Goal: Transaction & Acquisition: Purchase product/service

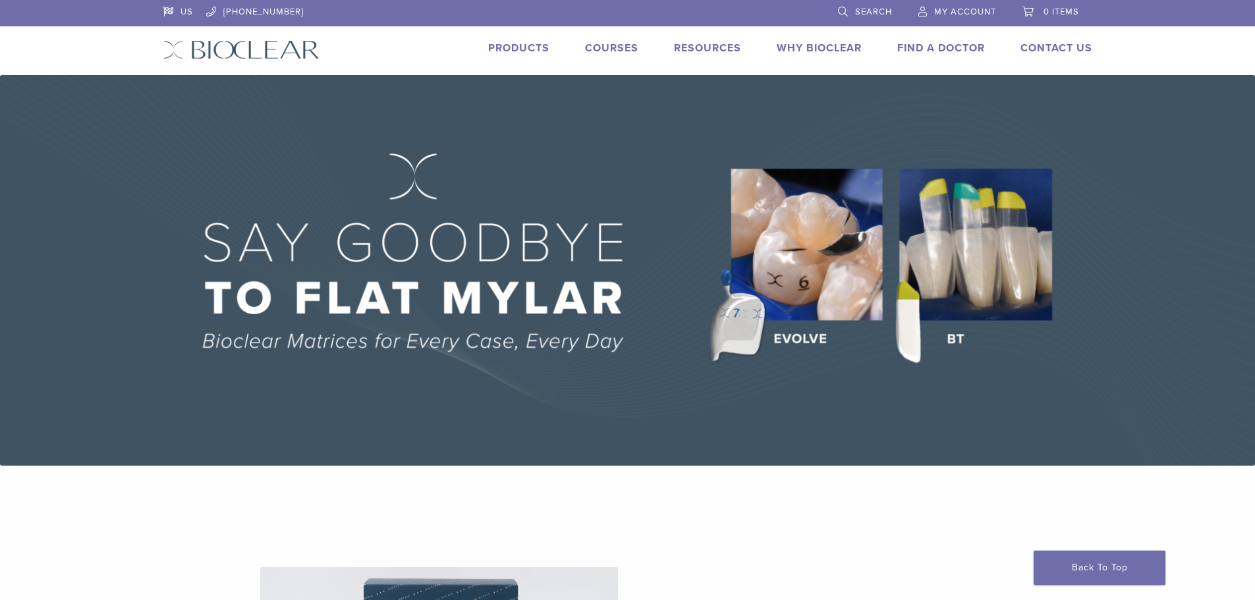
click at [1033, 13] on link "0 items" at bounding box center [1050, 10] width 57 height 20
click at [934, 7] on span "My Account" at bounding box center [965, 12] width 62 height 11
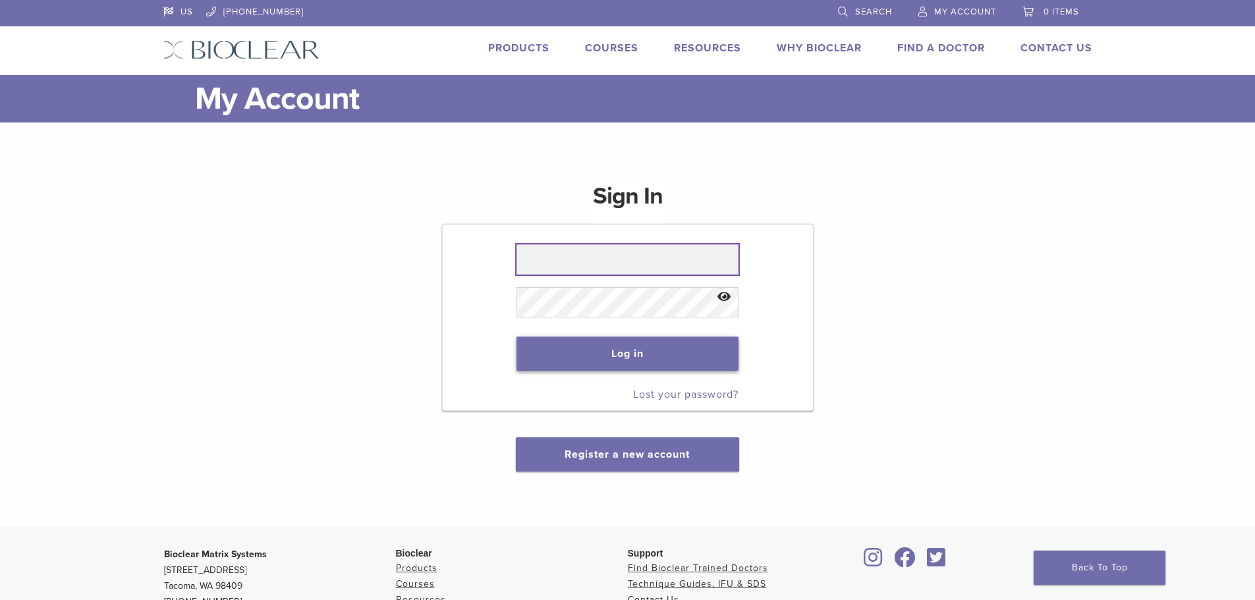
type input "**********"
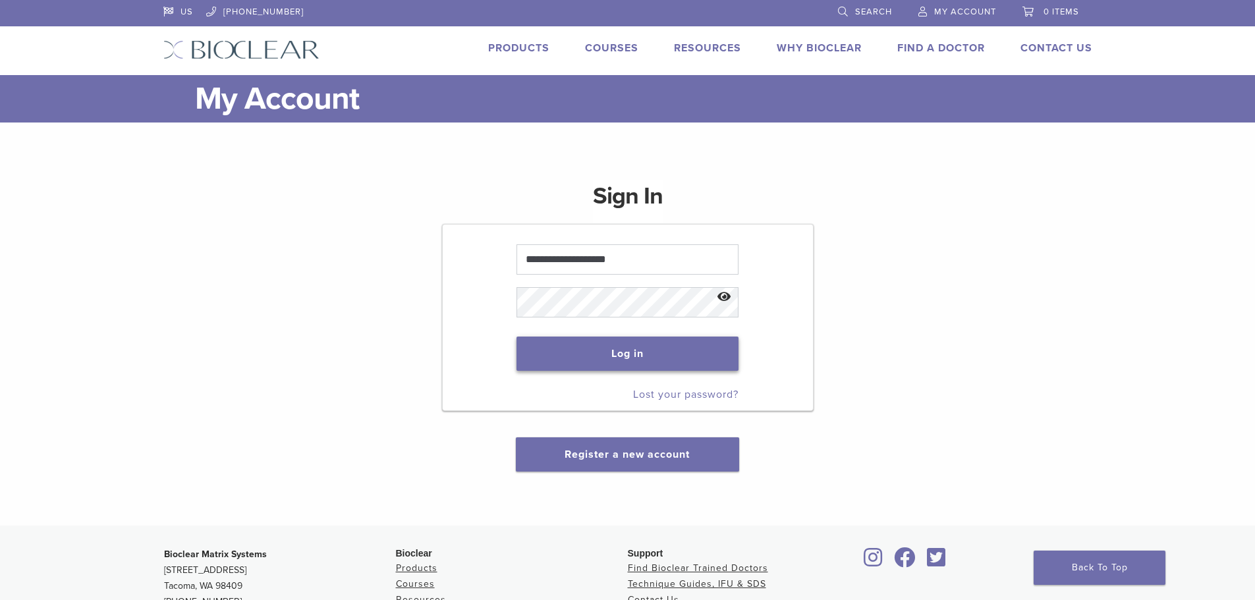
click at [669, 365] on button "Log in" at bounding box center [627, 354] width 222 height 34
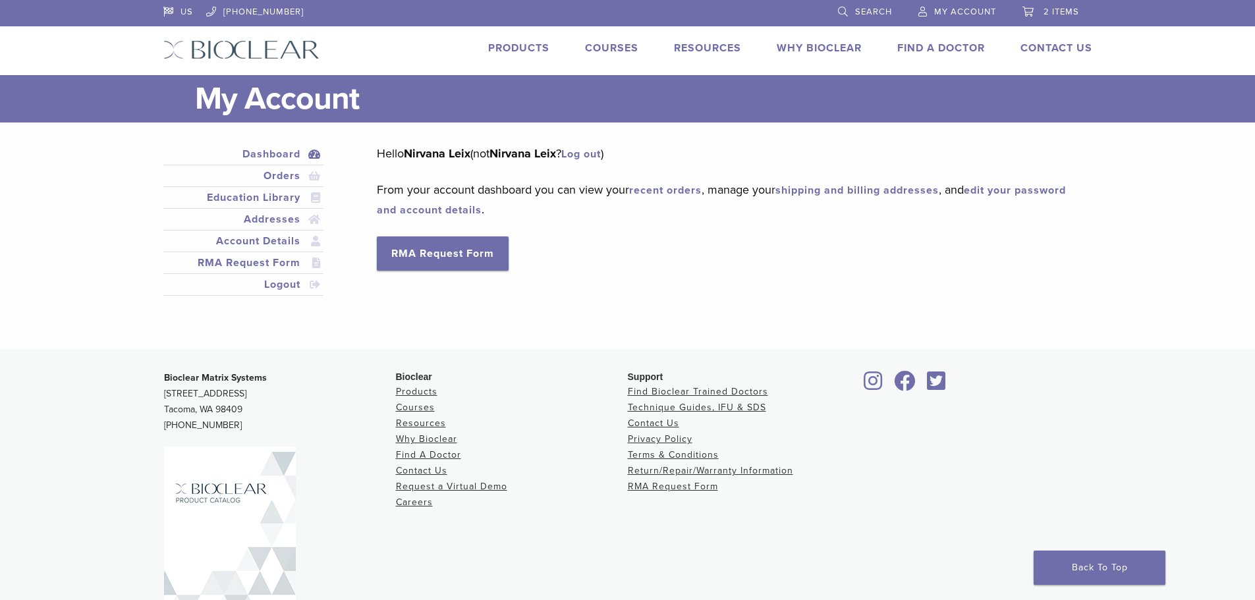
click at [516, 49] on link "Products" at bounding box center [518, 47] width 61 height 13
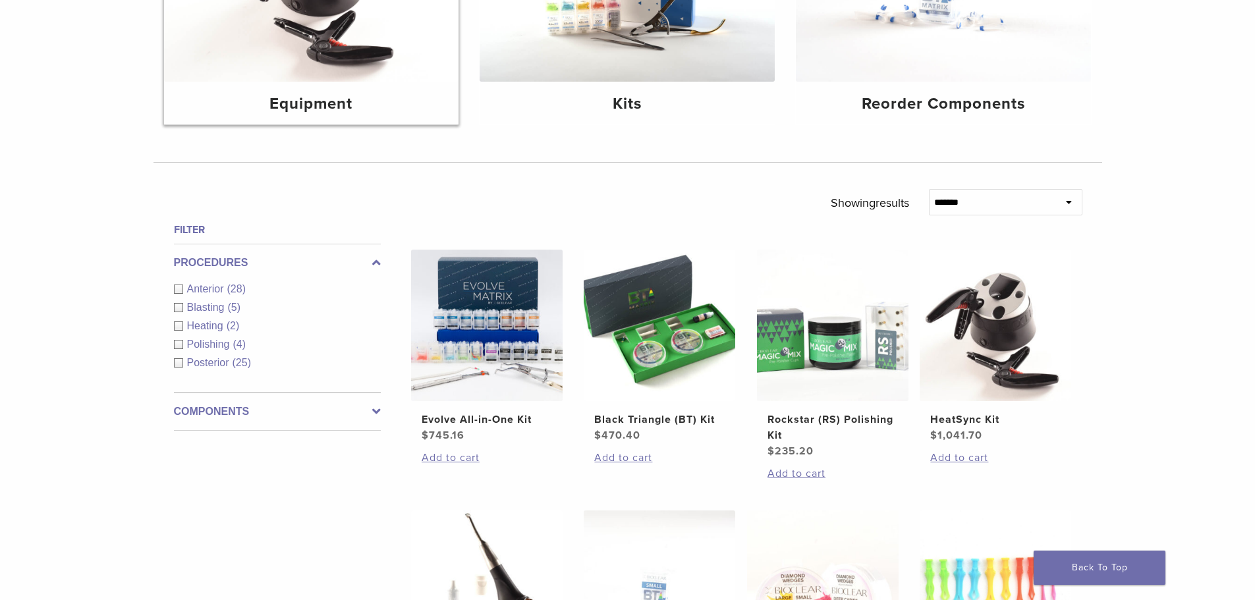
scroll to position [329, 0]
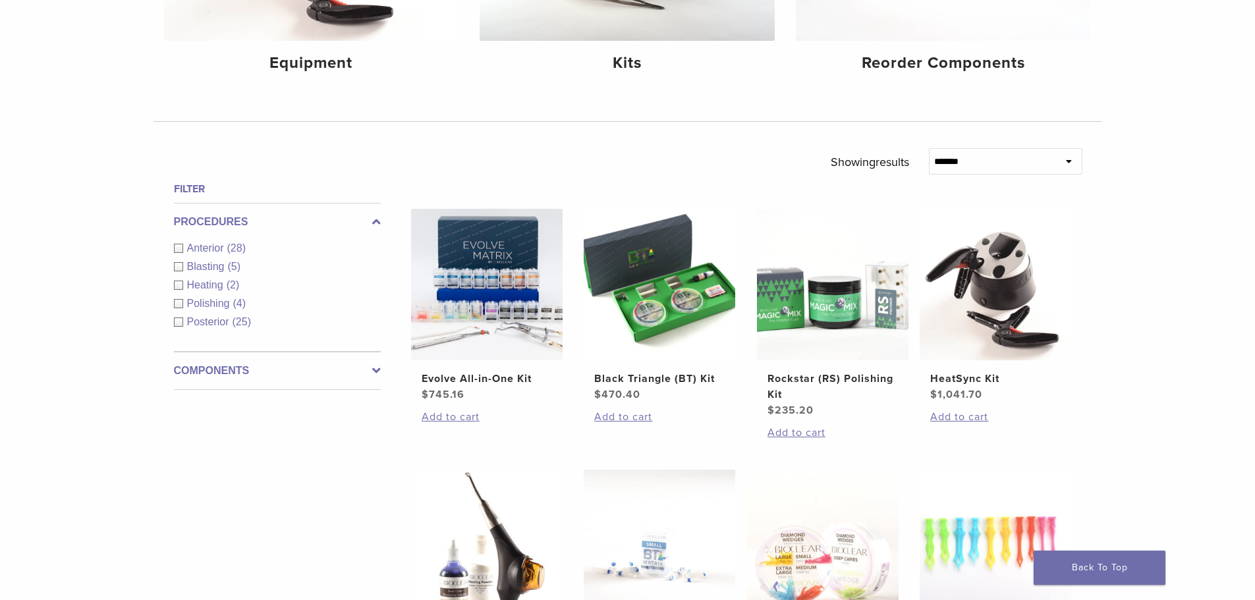
click at [223, 307] on span "Polishing" at bounding box center [210, 303] width 46 height 11
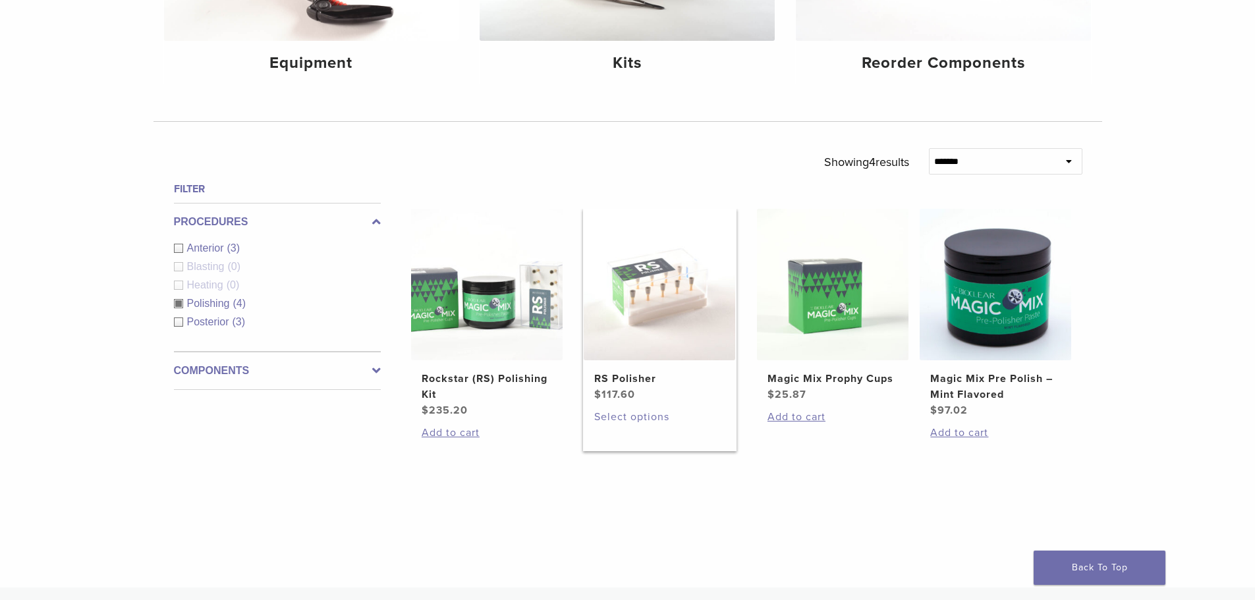
click at [632, 422] on link "Select options" at bounding box center [659, 417] width 130 height 16
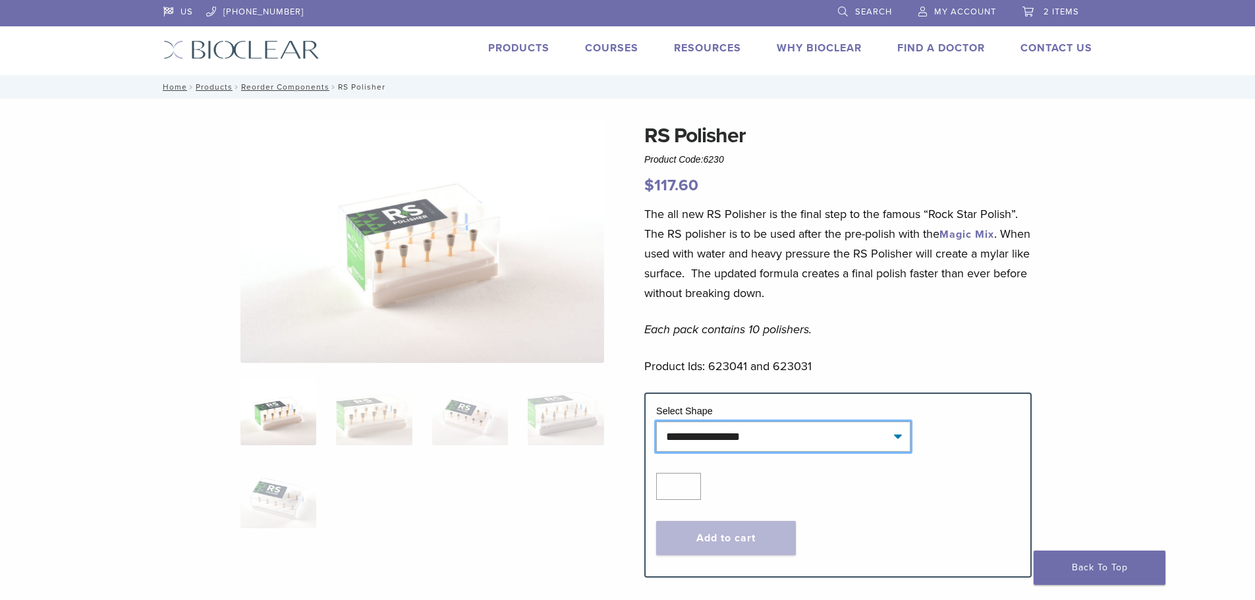
click at [688, 437] on select "**********" at bounding box center [783, 437] width 254 height 30
select select "*****"
click at [656, 422] on select "**********" at bounding box center [783, 437] width 254 height 30
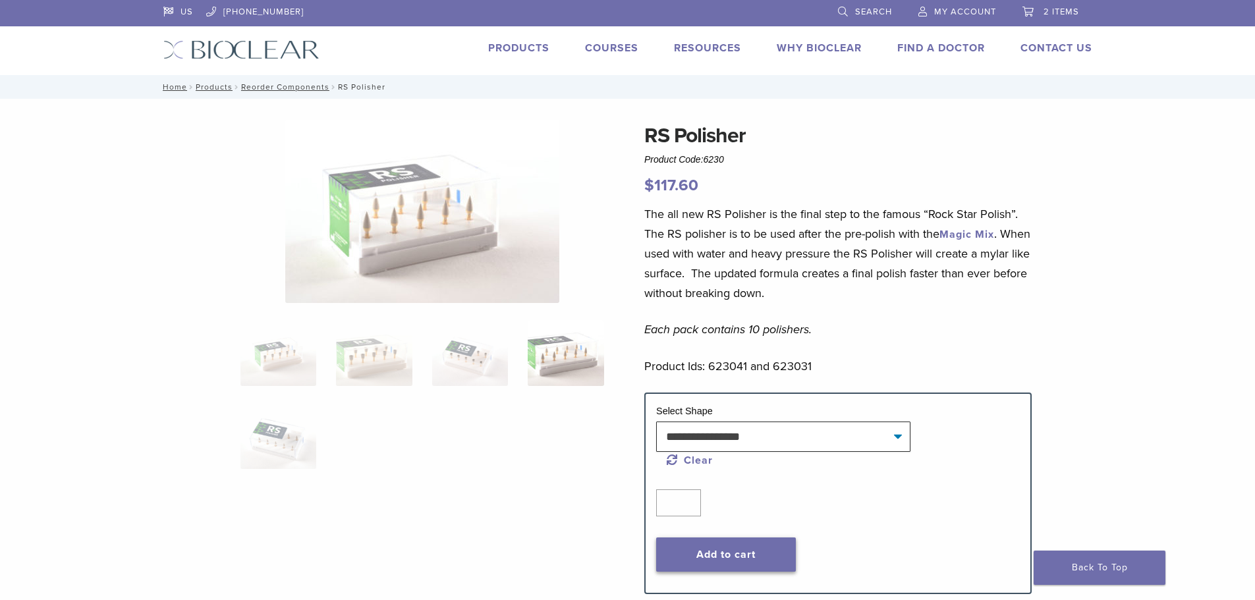
click at [744, 554] on button "Add to cart" at bounding box center [726, 555] width 140 height 34
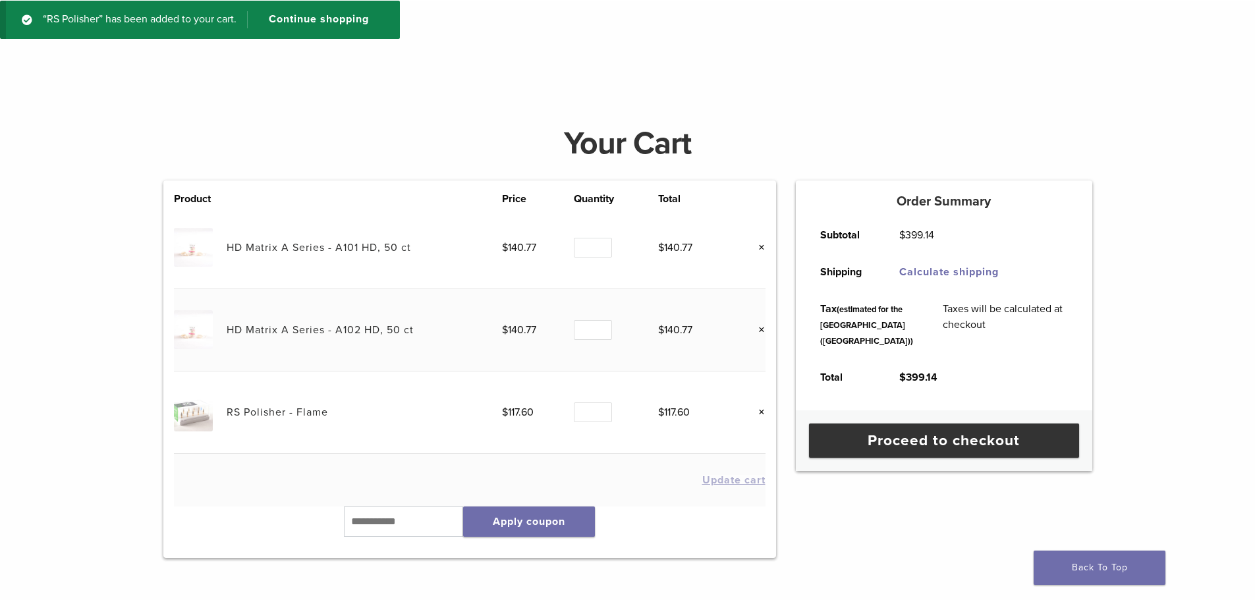
scroll to position [132, 0]
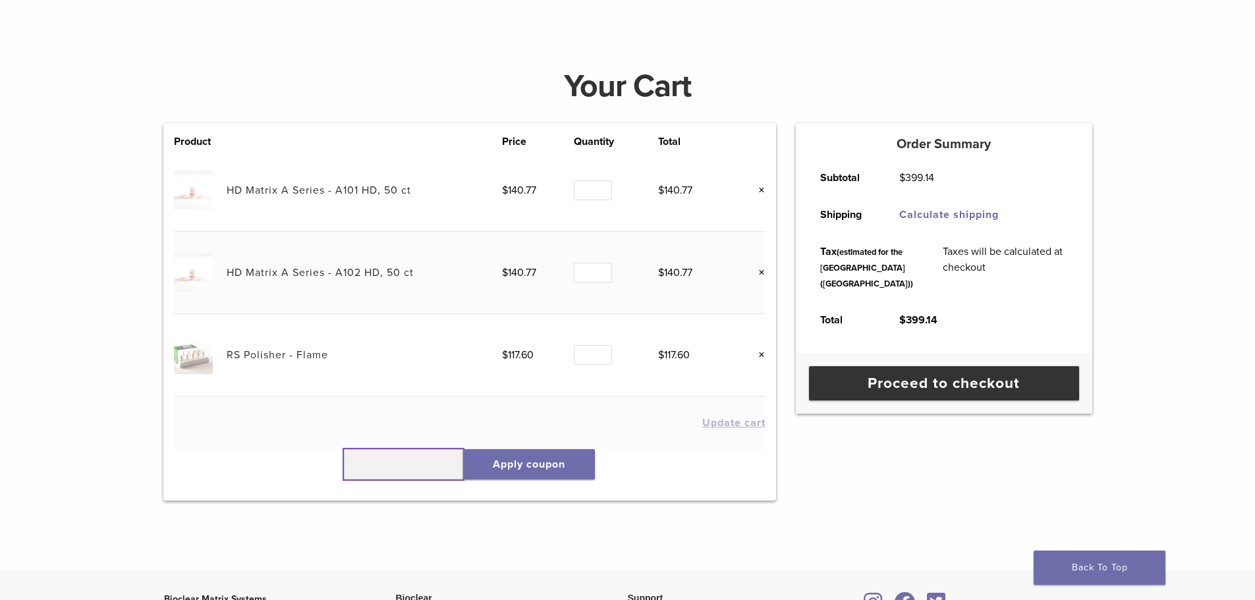
click at [418, 472] on input "text" at bounding box center [404, 464] width 120 height 30
type input "*****"
click at [518, 465] on button "Apply coupon" at bounding box center [529, 464] width 132 height 30
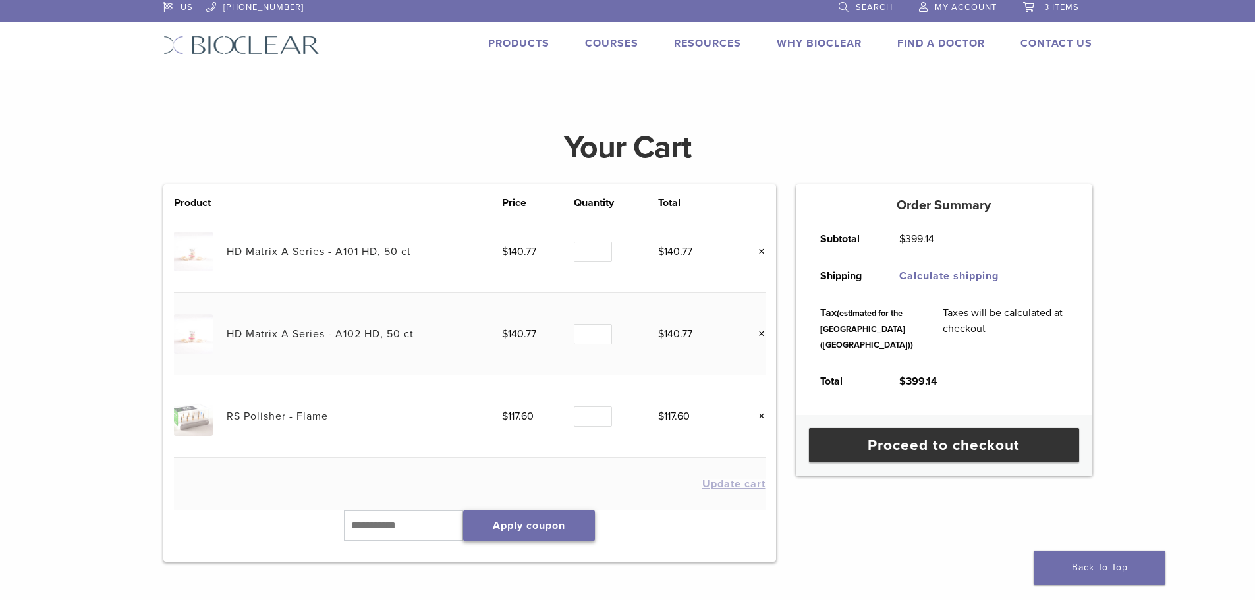
scroll to position [0, 0]
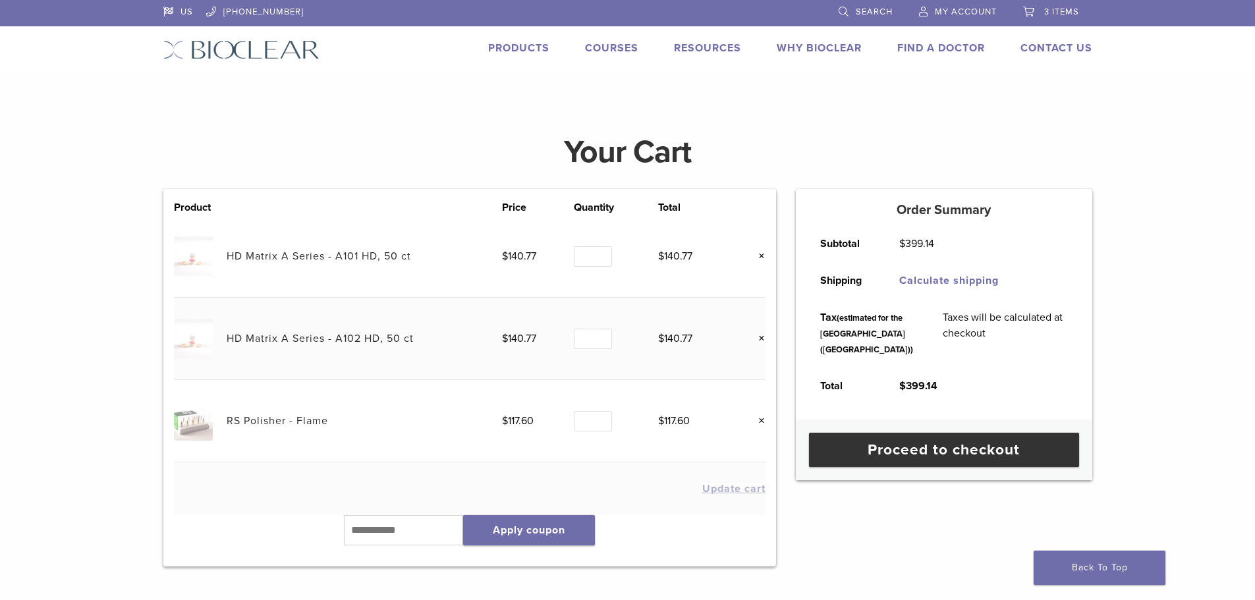
click at [935, 11] on span "My Account" at bounding box center [966, 12] width 62 height 11
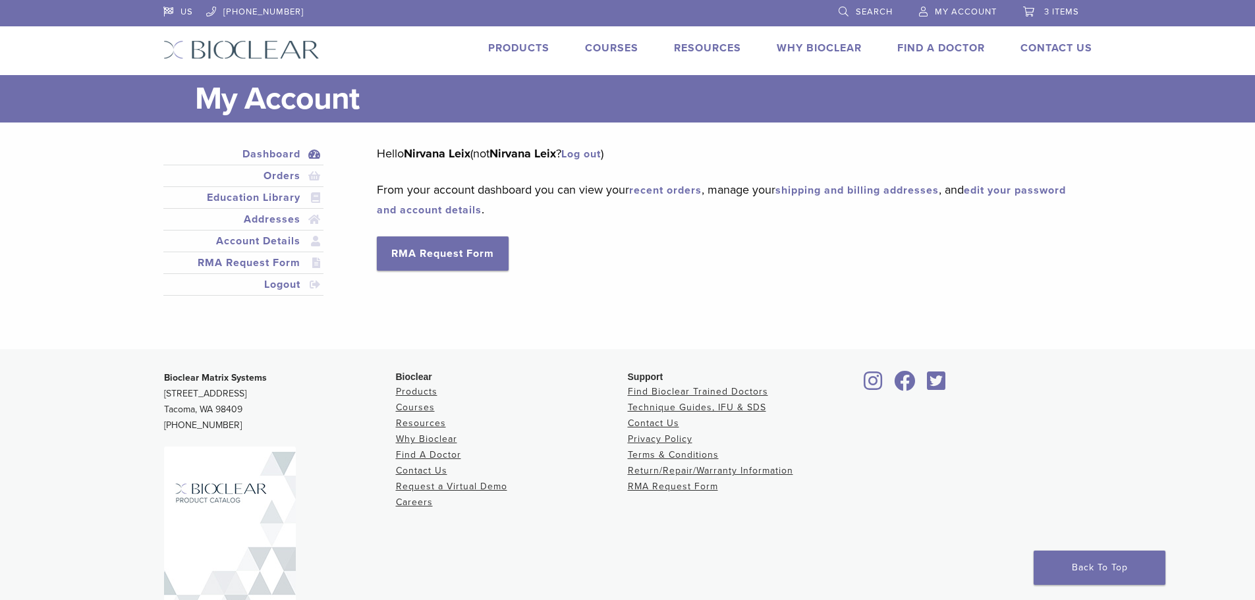
click at [520, 49] on link "Products" at bounding box center [518, 47] width 61 height 13
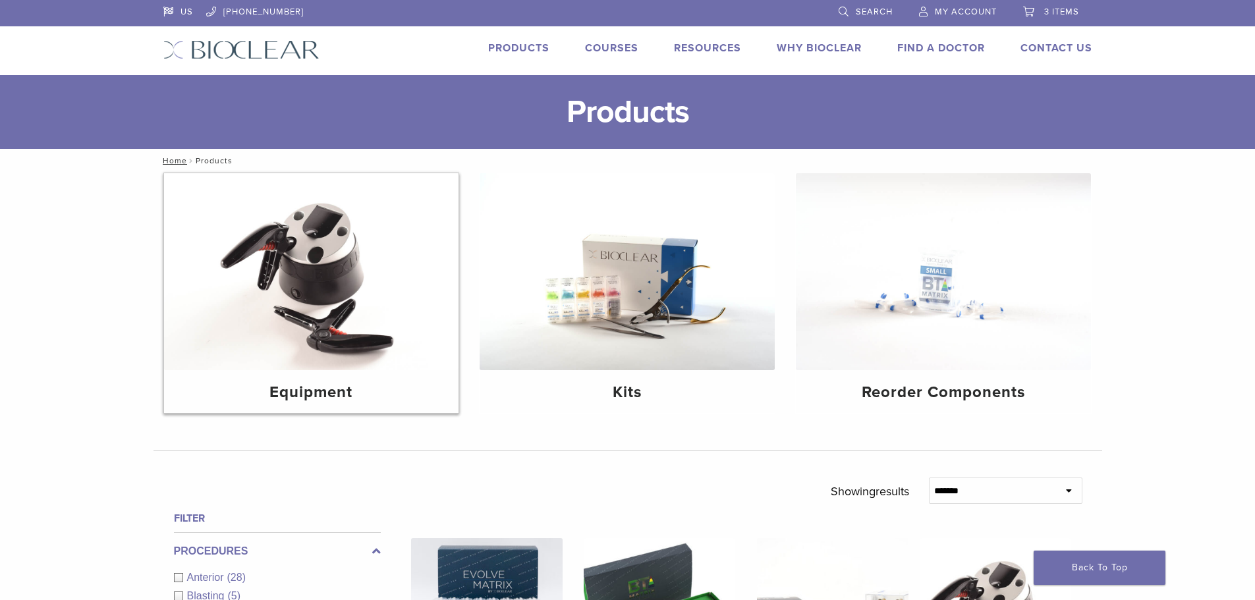
click at [343, 354] on img at bounding box center [311, 271] width 295 height 197
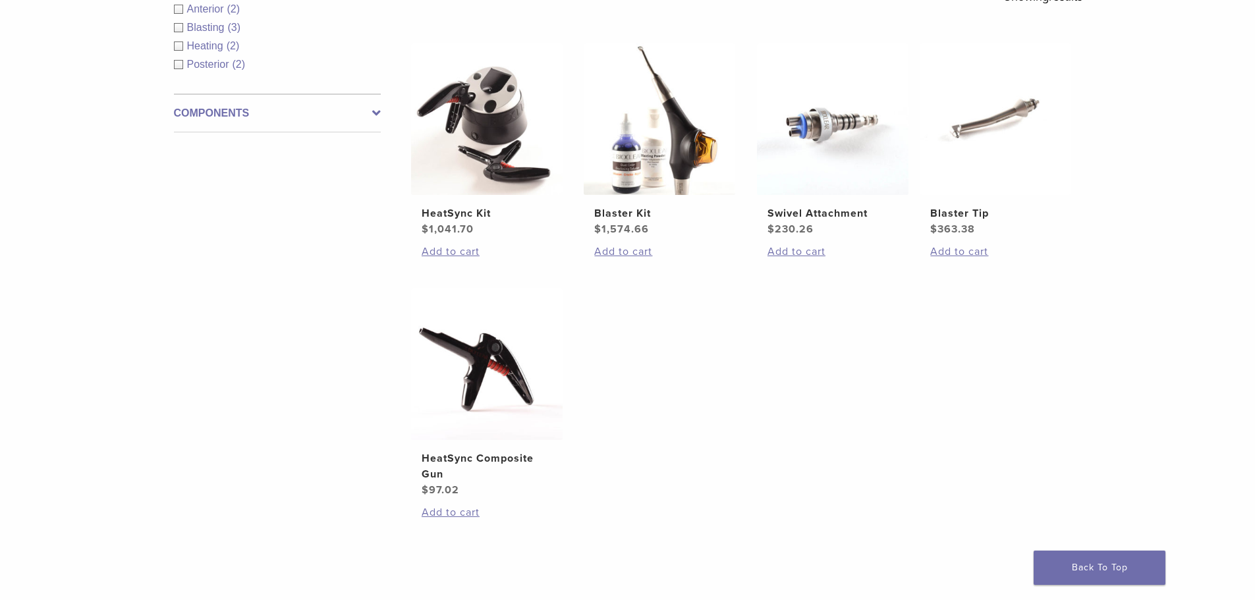
scroll to position [198, 0]
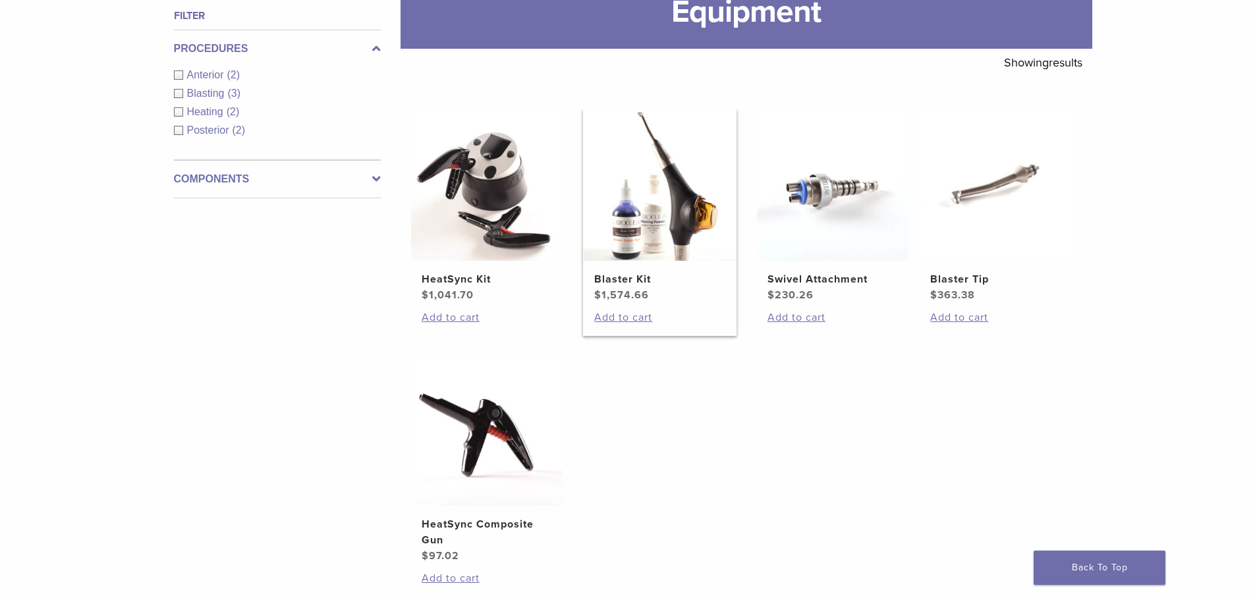
click at [635, 252] on img at bounding box center [660, 185] width 152 height 152
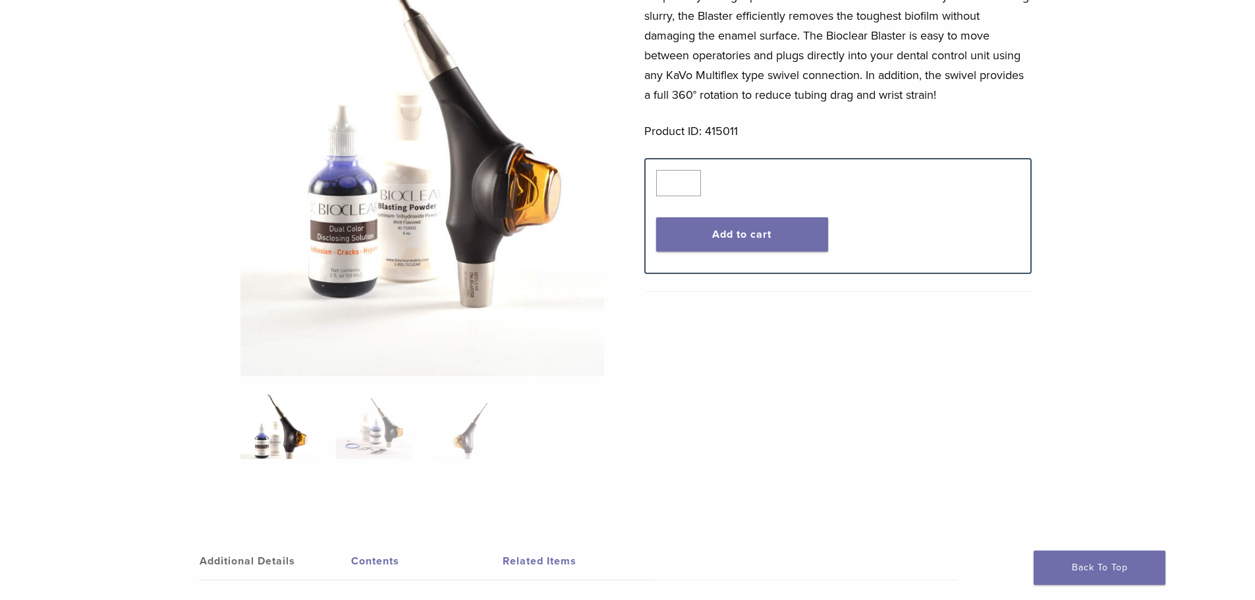
scroll to position [263, 0]
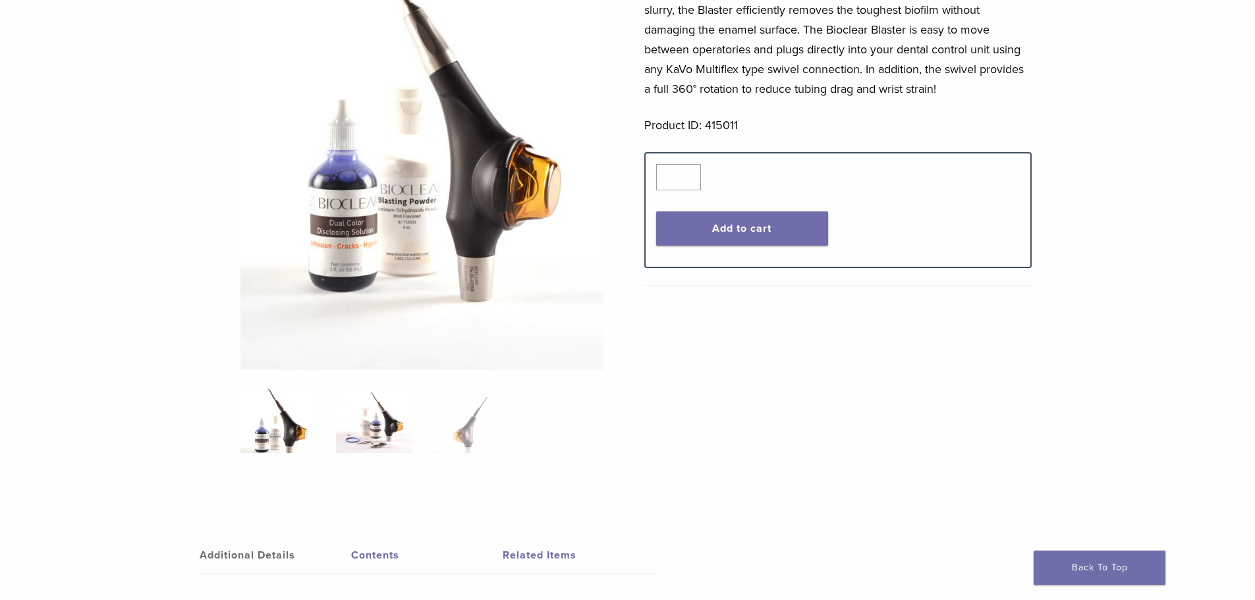
click at [374, 439] on img at bounding box center [374, 420] width 76 height 66
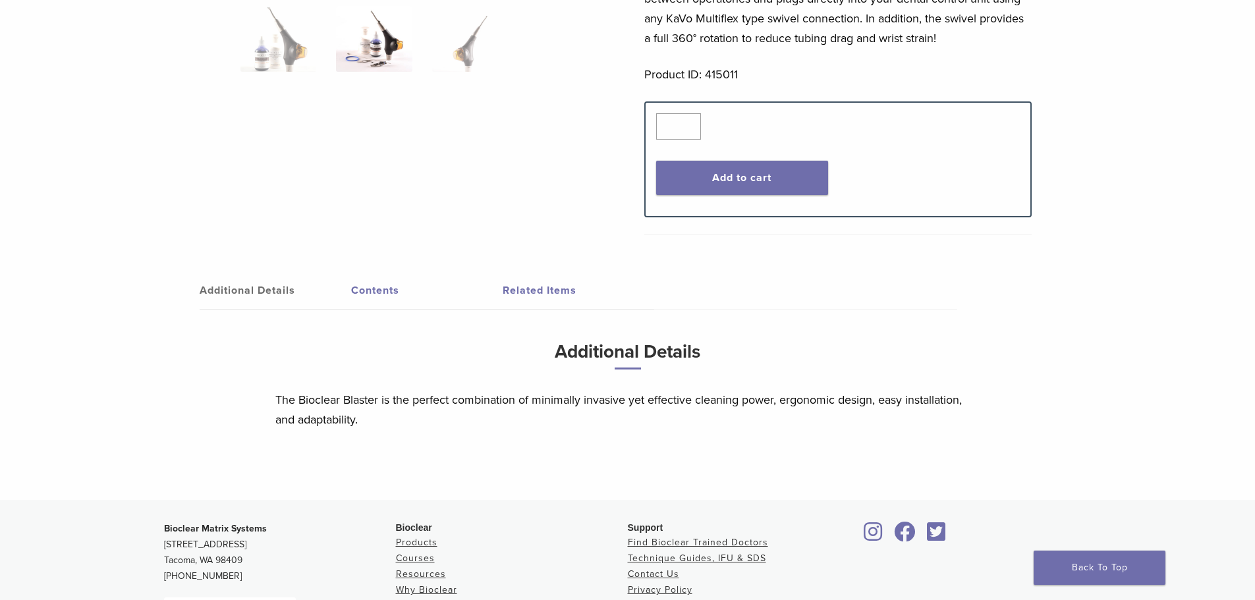
scroll to position [329, 0]
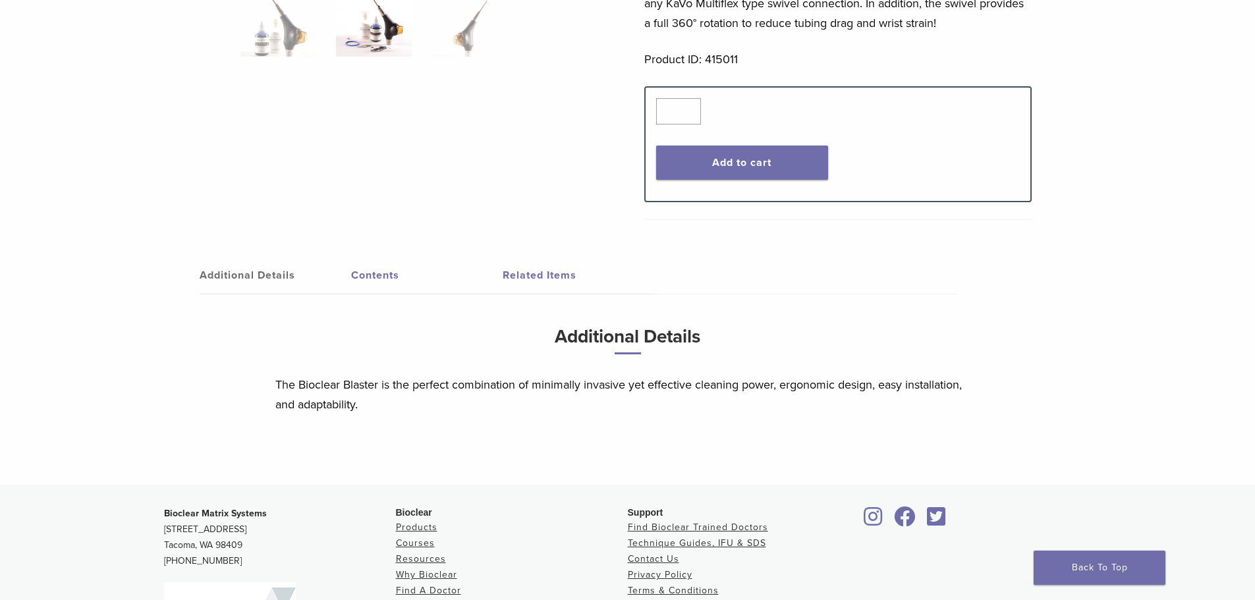
click at [374, 271] on link "Contents" at bounding box center [427, 275] width 152 height 37
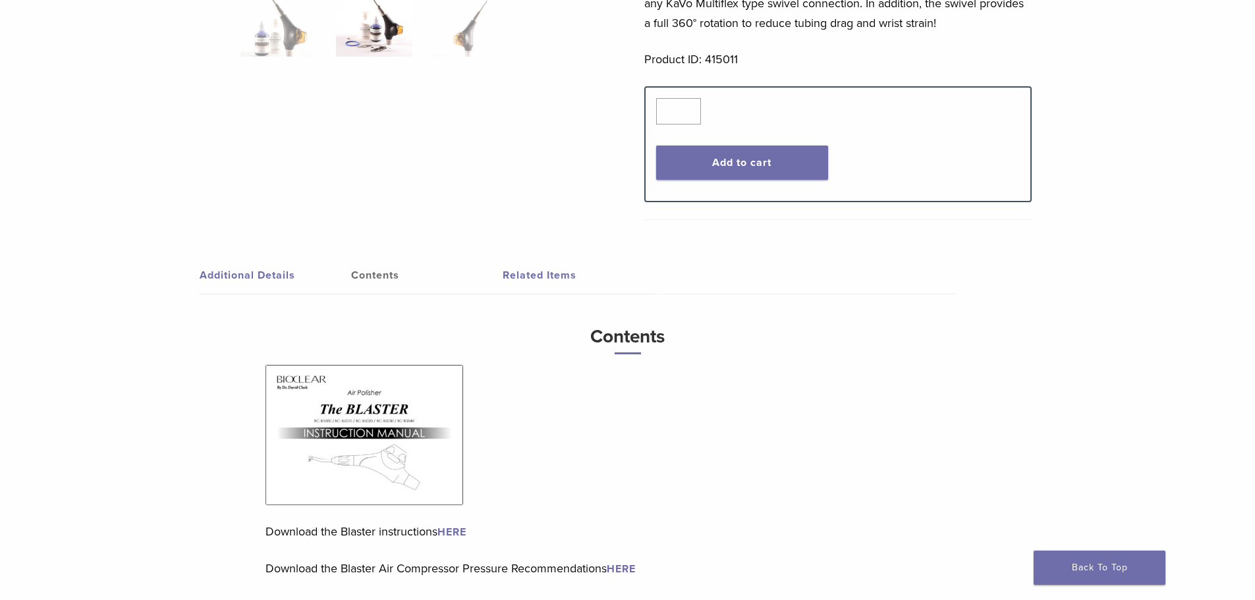
click at [406, 416] on img at bounding box center [364, 435] width 198 height 140
